Goal: Navigation & Orientation: Go to known website

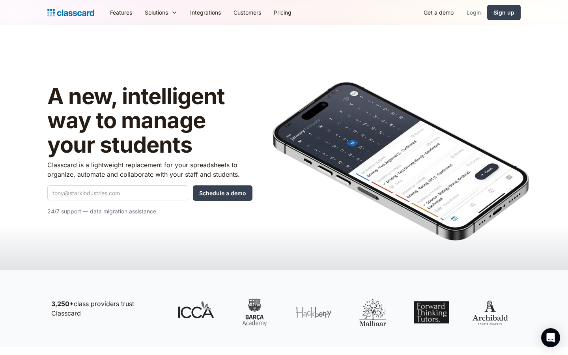
click at [469, 11] on link "Login" at bounding box center [474, 13] width 27 height 18
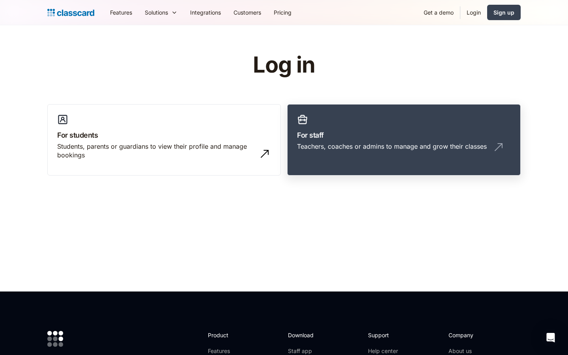
click at [337, 140] on h3 "For staff" at bounding box center [404, 135] width 214 height 11
